Goal: Transaction & Acquisition: Purchase product/service

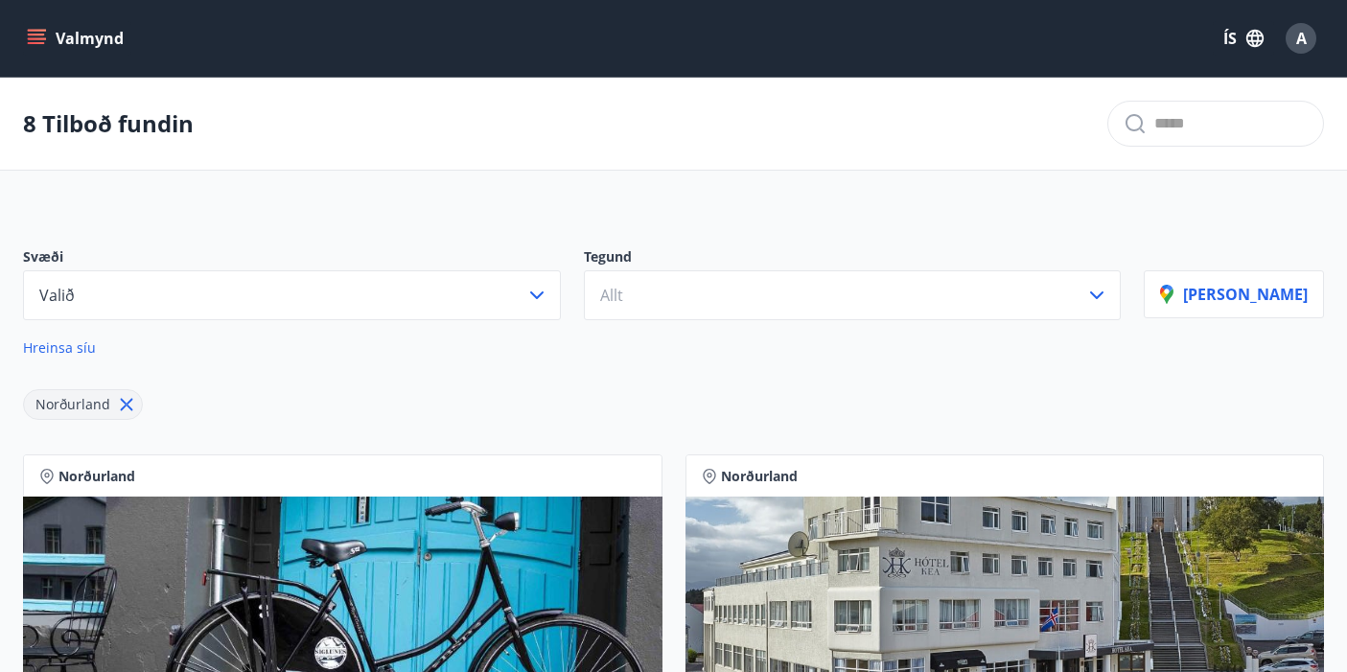
scroll to position [2, 0]
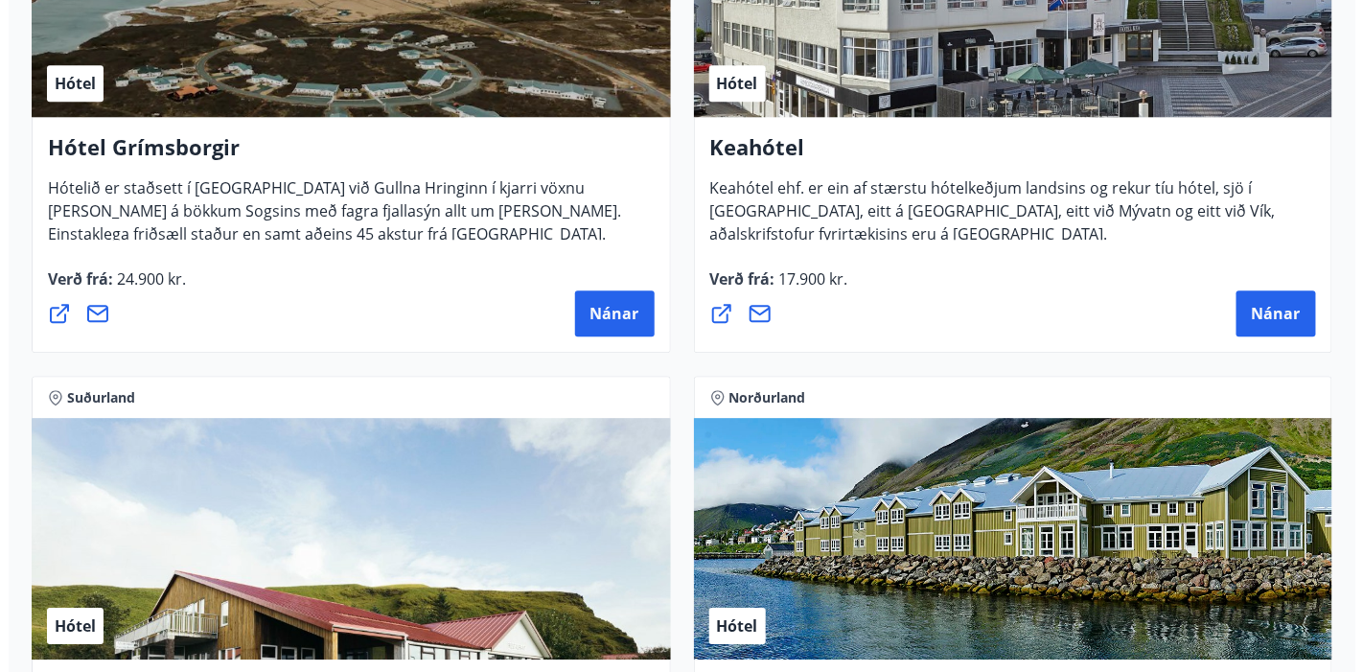
scroll to position [1343, 0]
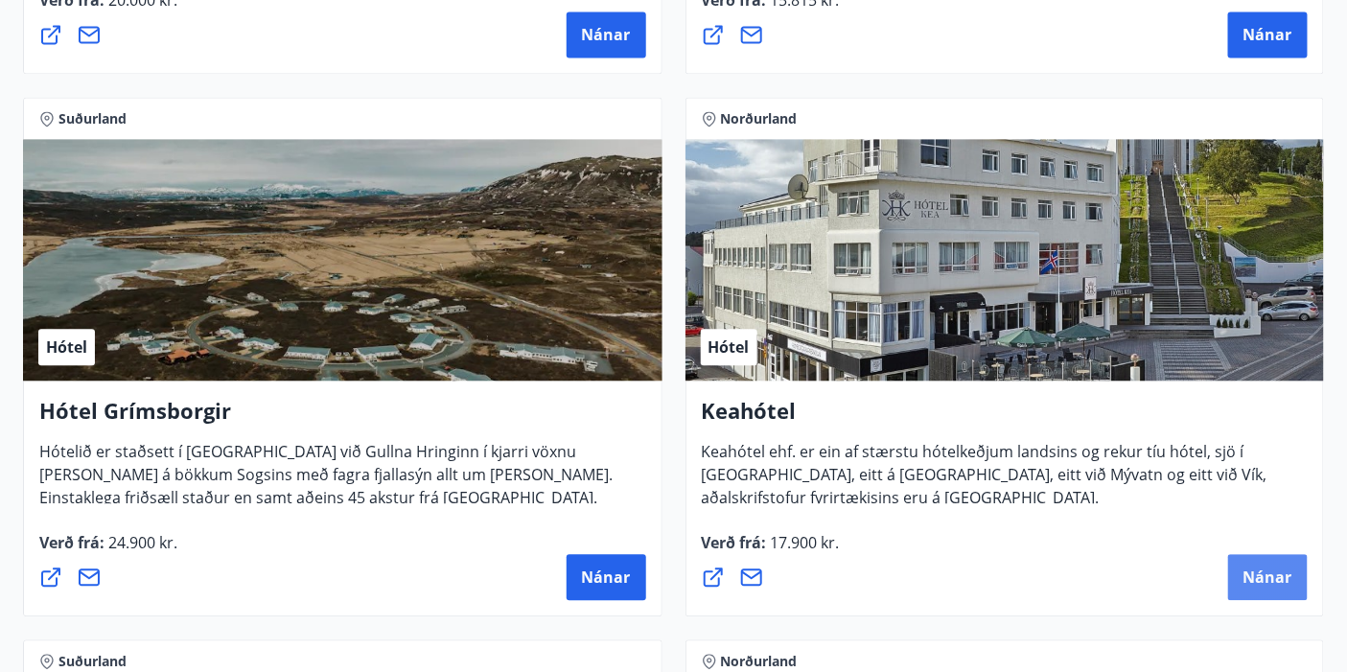
click at [1262, 575] on span "Nánar" at bounding box center [1267, 576] width 49 height 21
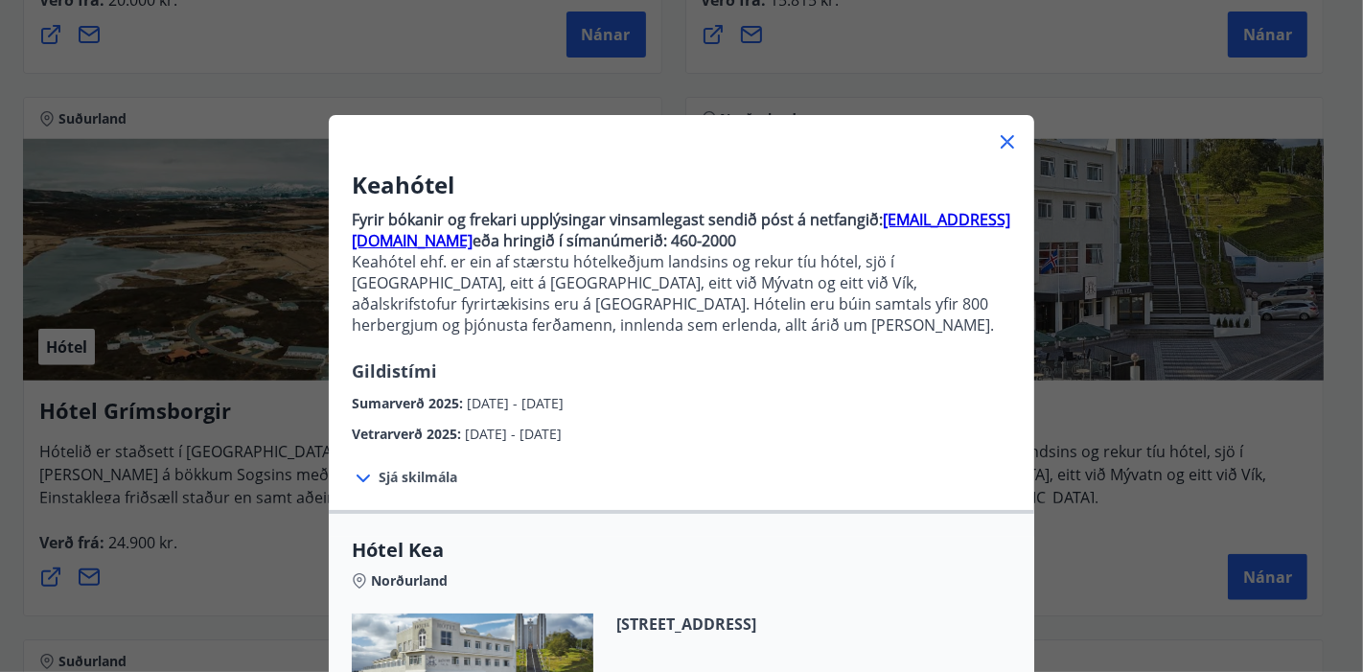
click at [826, 368] on div "Keahótel Fyrir bókanir og frekari upplýsingar vinsamlegast sendið póst á netfan…" at bounding box center [681, 307] width 705 height 276
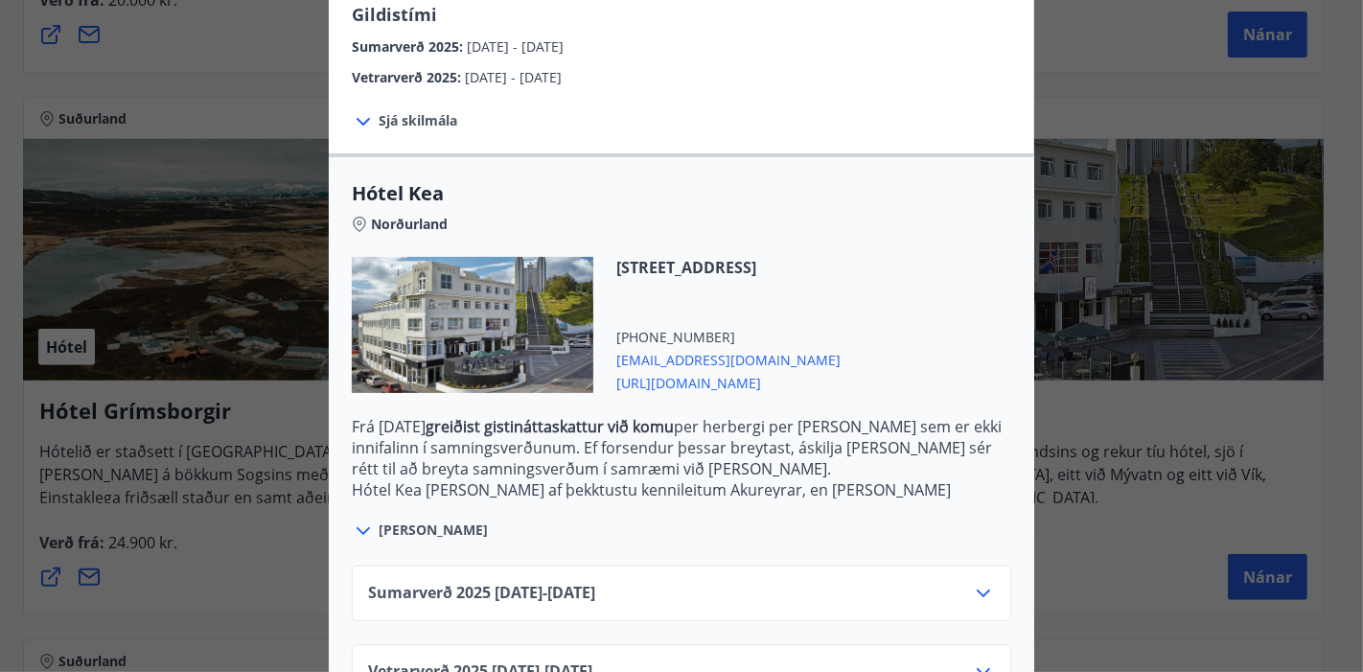
scroll to position [422, 0]
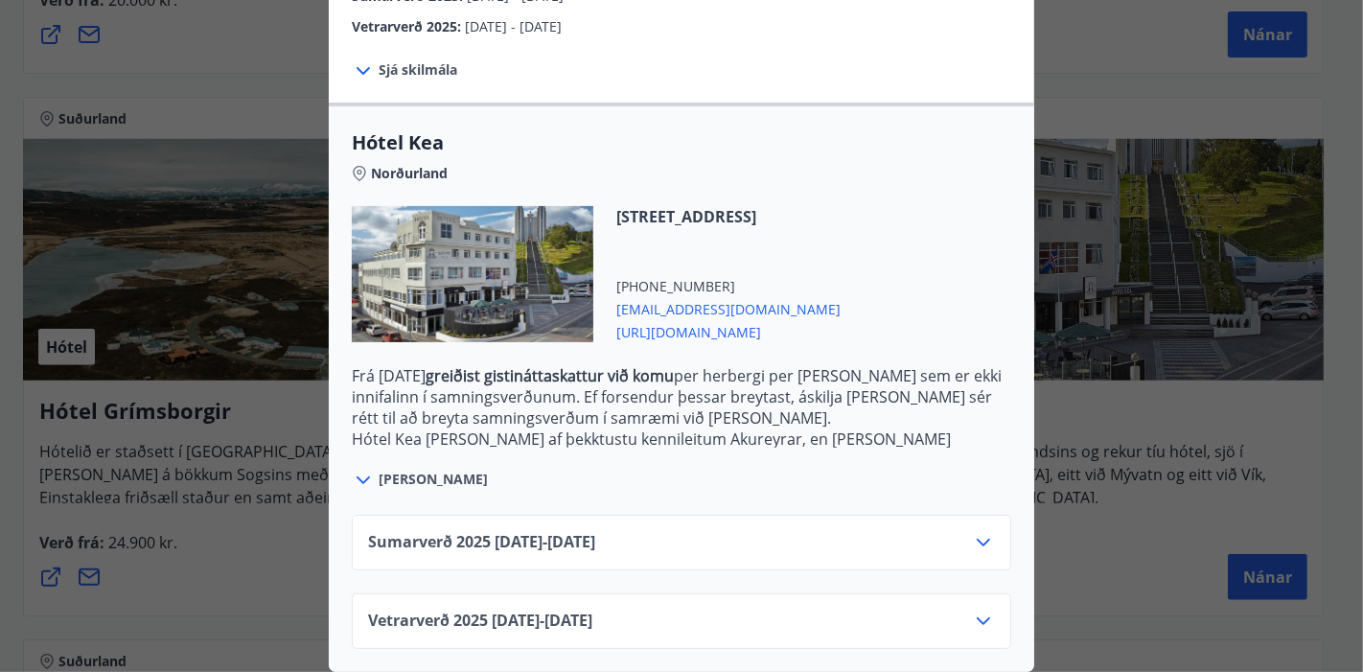
click at [975, 532] on icon at bounding box center [983, 542] width 23 height 23
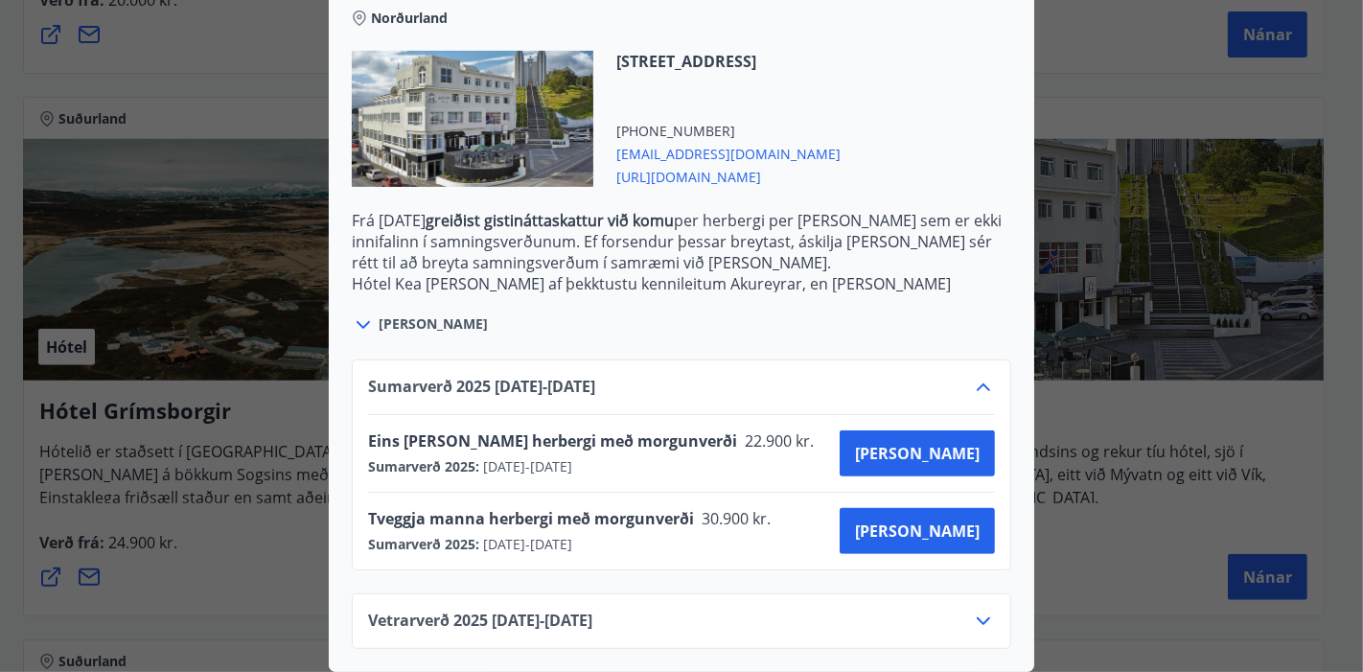
scroll to position [576, 0]
click at [961, 520] on span "Kaupa" at bounding box center [917, 530] width 125 height 21
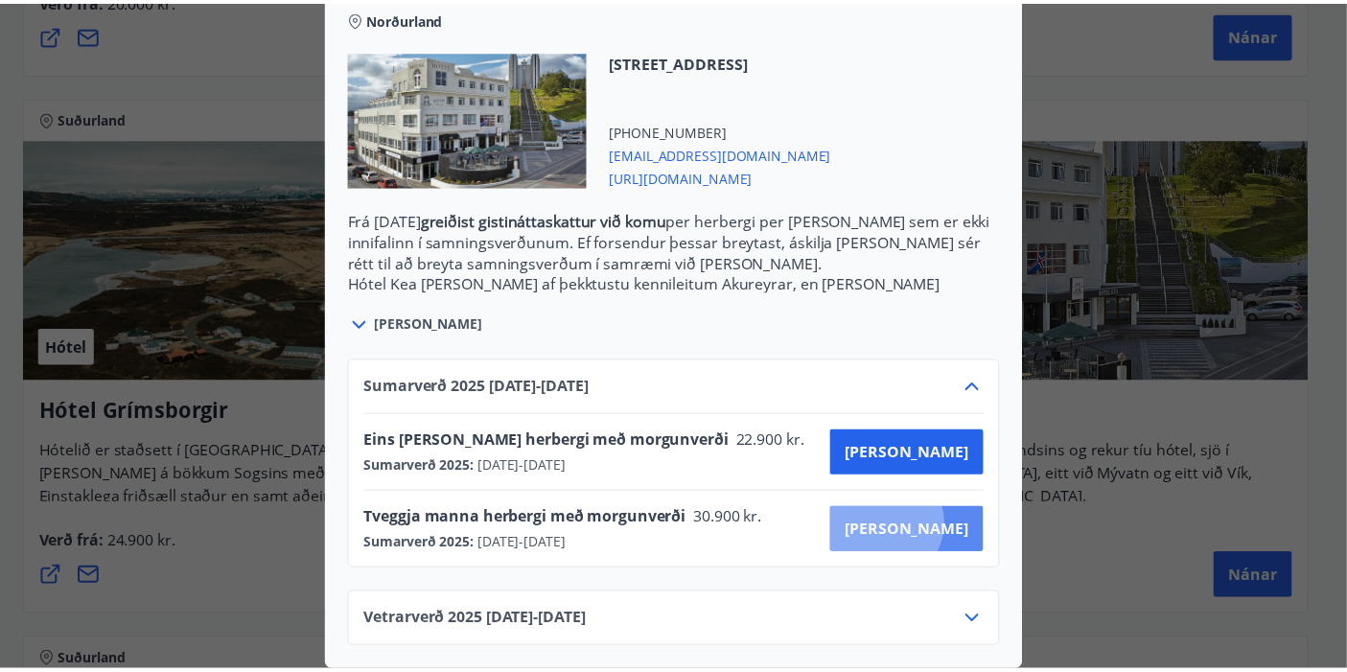
scroll to position [164, 0]
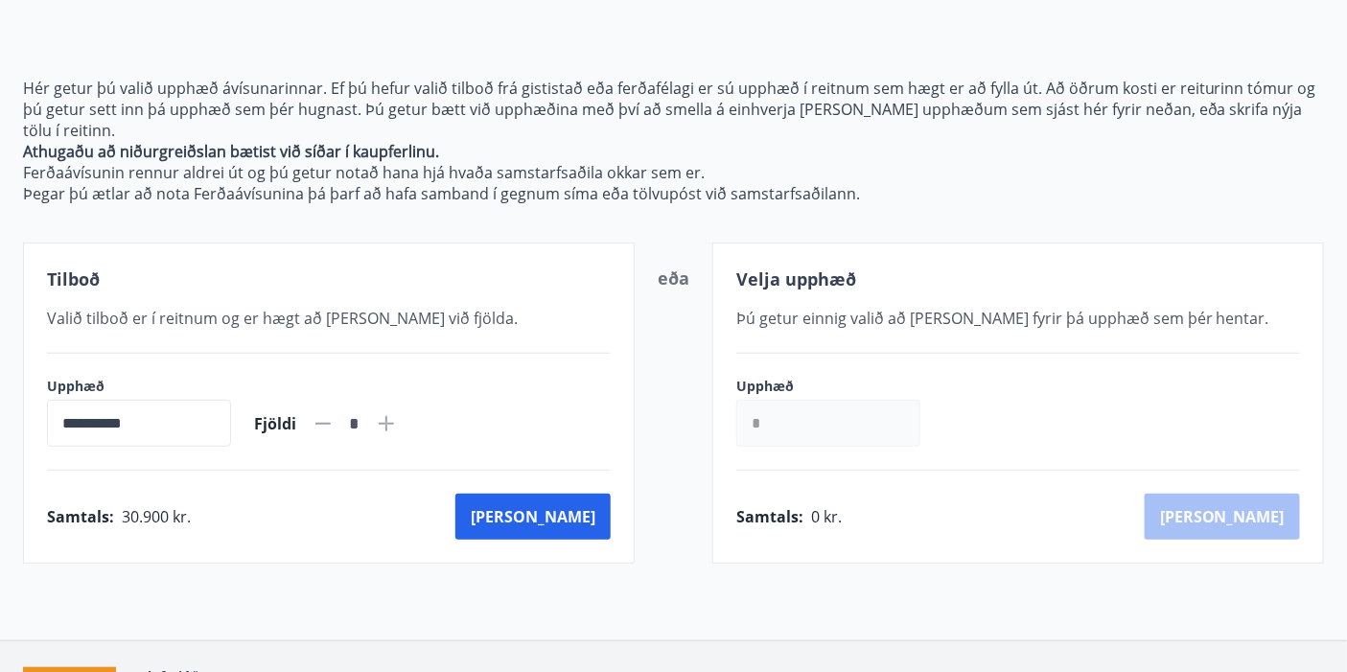
click at [398, 412] on icon at bounding box center [386, 423] width 23 height 23
type input "*"
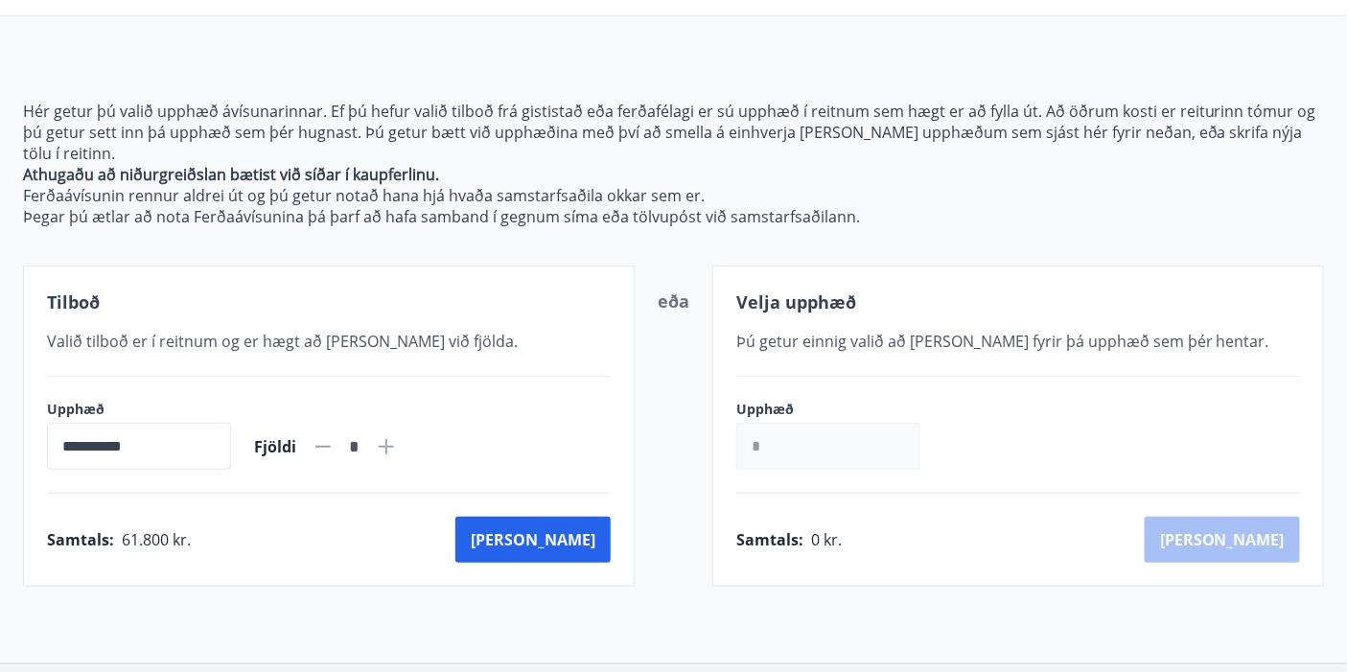
scroll to position [269, 0]
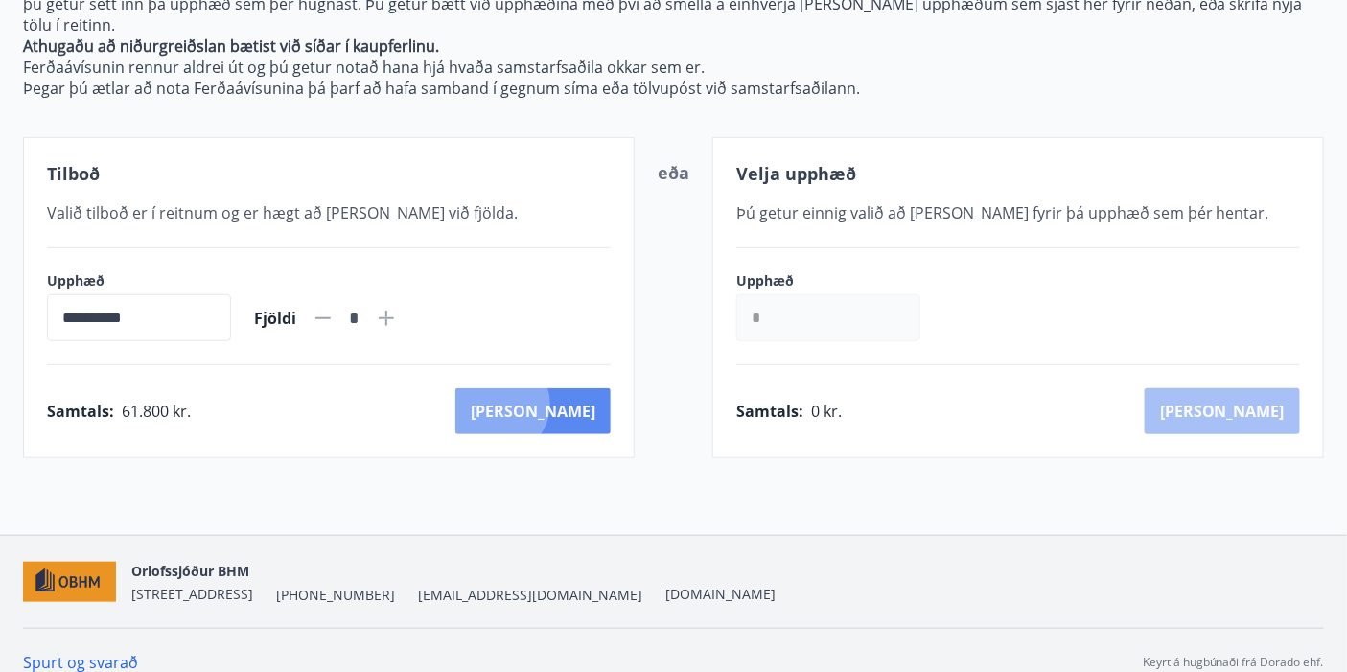
click at [584, 388] on button "Kaup" at bounding box center [532, 411] width 155 height 46
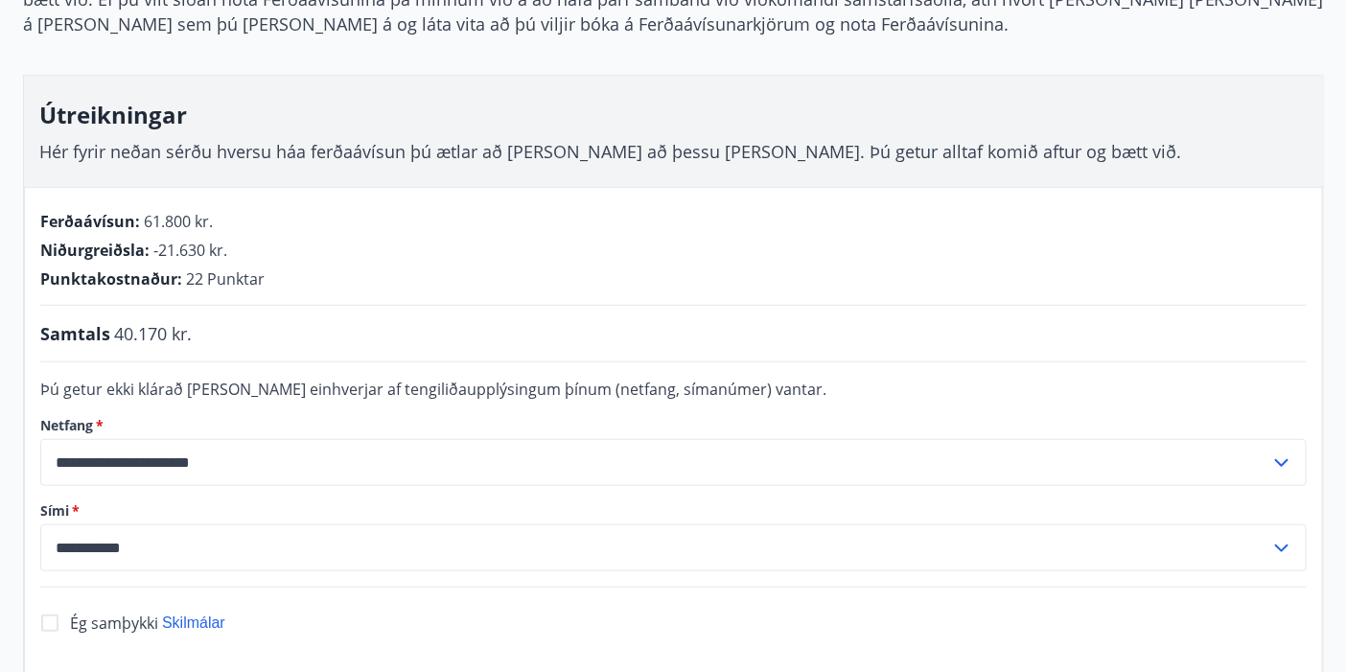
scroll to position [257, 0]
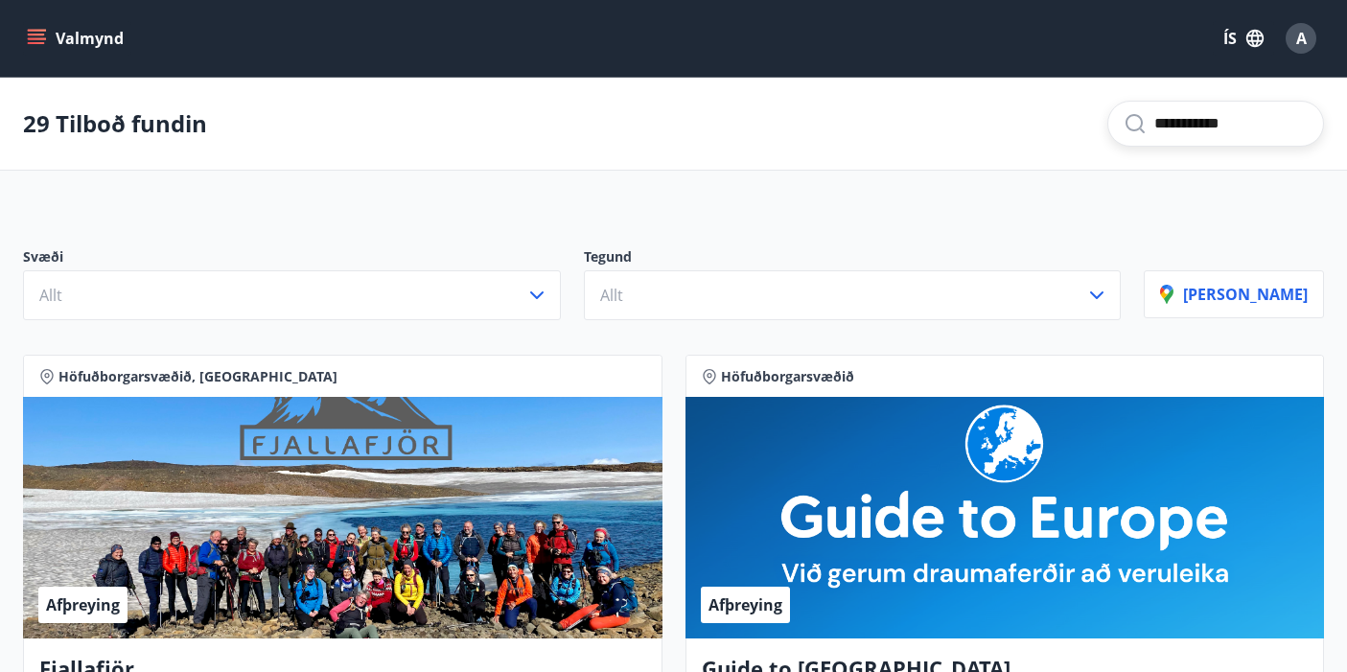
scroll to position [7780, 0]
